Goal: Navigation & Orientation: Find specific page/section

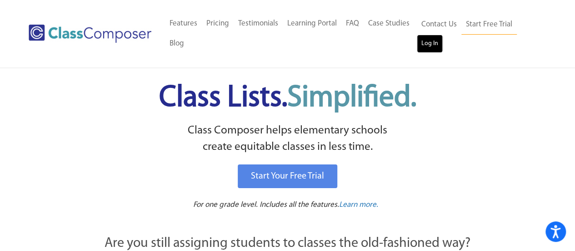
click at [434, 47] on link "Log In" at bounding box center [430, 44] width 26 height 18
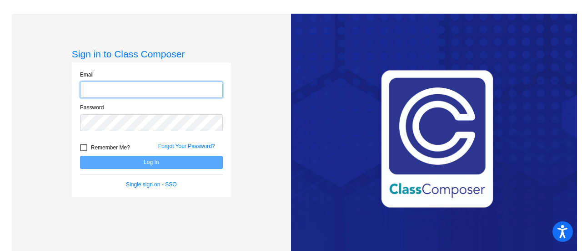
scroll to position [14, 0]
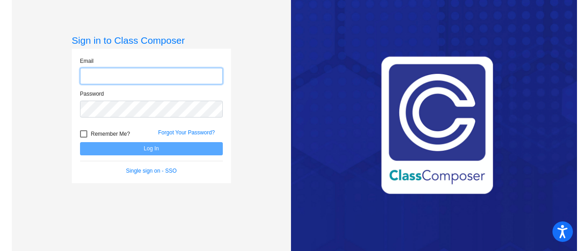
type input "galosil@bbhcsd.org"
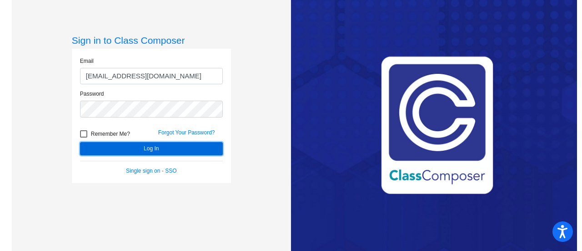
click at [174, 147] on button "Log In" at bounding box center [151, 148] width 143 height 13
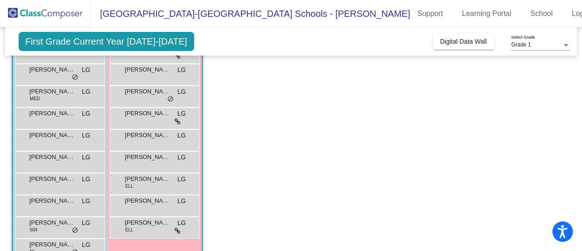
scroll to position [80, 0]
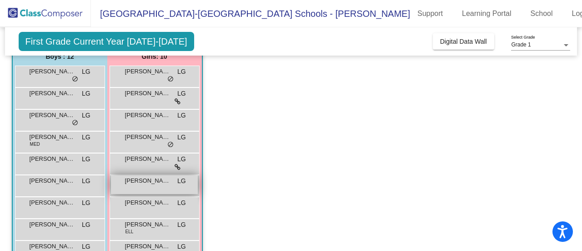
click at [156, 185] on div "Josephine Danczak LG lock do_not_disturb_alt" at bounding box center [154, 184] width 87 height 19
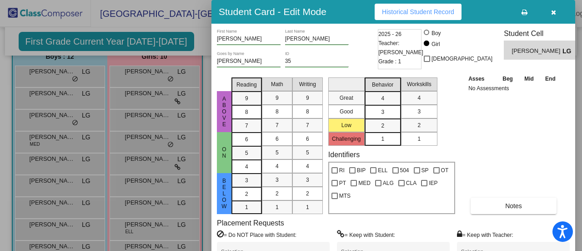
click at [551, 13] on icon "button" at bounding box center [553, 12] width 5 height 6
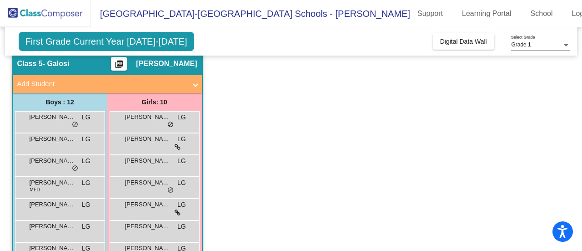
scroll to position [0, 0]
